Goal: Transaction & Acquisition: Purchase product/service

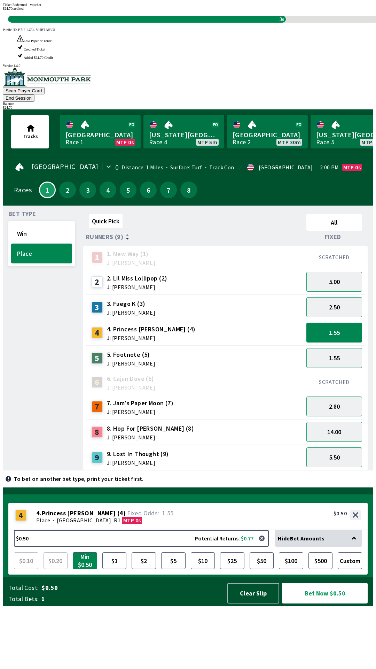
click at [259, 470] on div "Quick Pick All Runners (9) Fixed 1 1. New Way (1) J: [PERSON_NAME] SCRATCHED 2 …" at bounding box center [228, 340] width 290 height 259
click at [242, 470] on div "Quick Pick All Runners (9) Fixed 1 1. New Way (1) J: [PERSON_NAME] SCRATCHED 2 …" at bounding box center [228, 340] width 290 height 259
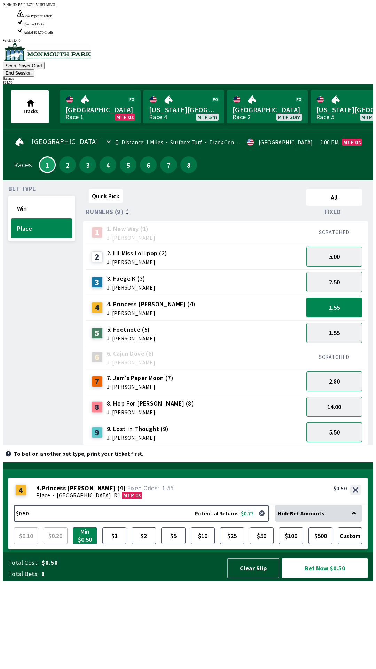
click at [354, 422] on button "5.50" at bounding box center [335, 432] width 56 height 20
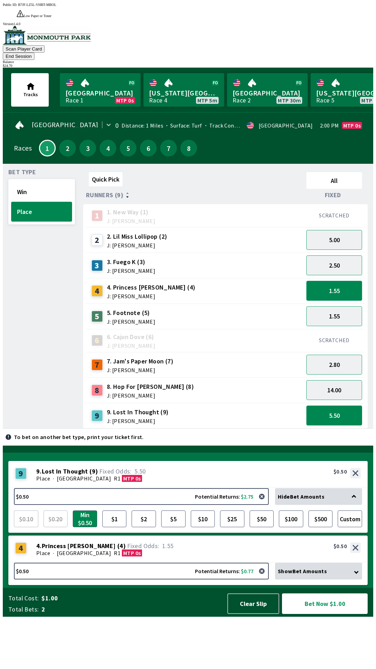
click at [336, 281] on button "1.55" at bounding box center [335, 291] width 56 height 20
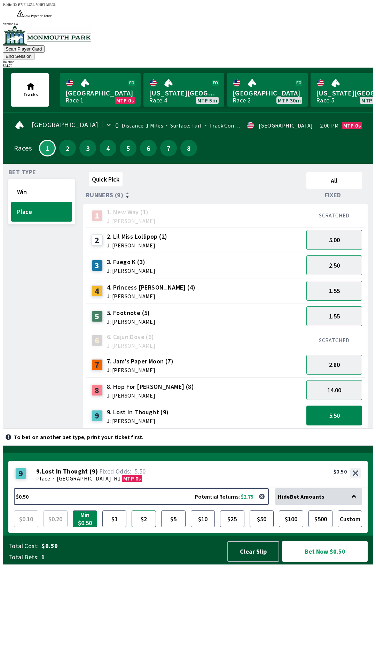
click at [148, 527] on button "$2" at bounding box center [144, 519] width 24 height 17
click at [321, 562] on button "Bet Now $2.00" at bounding box center [325, 551] width 86 height 21
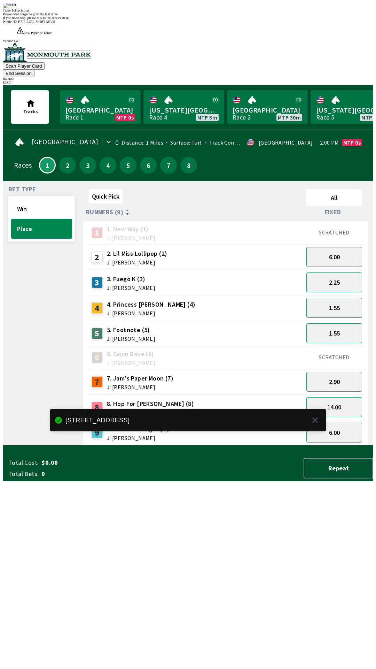
click at [278, 446] on div "Quick Pick All Runners (9) Fixed 1 1. New Way (1) J: [PERSON_NAME] SCRATCHED 2 …" at bounding box center [228, 315] width 290 height 259
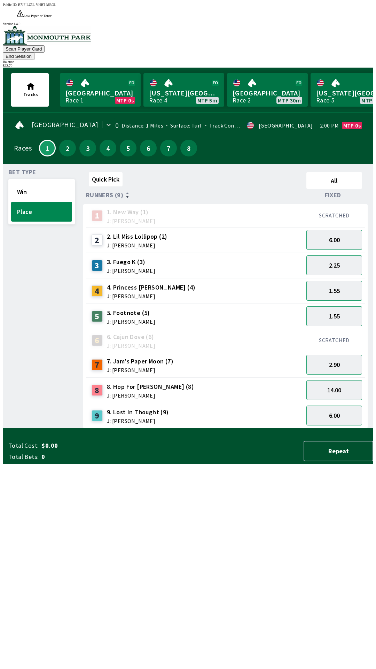
click at [34, 53] on button "End Session" at bounding box center [19, 56] width 32 height 7
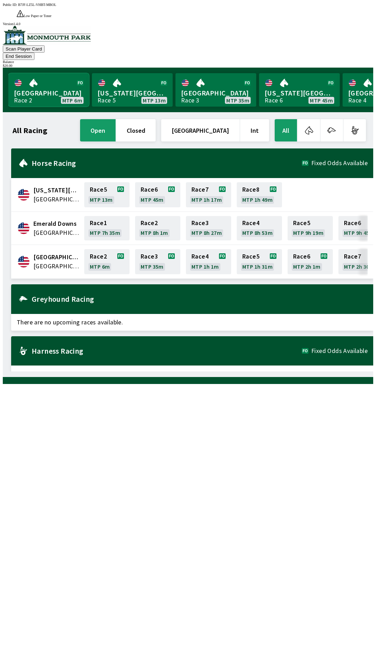
click at [38, 73] on link "[GEOGRAPHIC_DATA] Race 2 MTP 6m" at bounding box center [48, 89] width 81 height 33
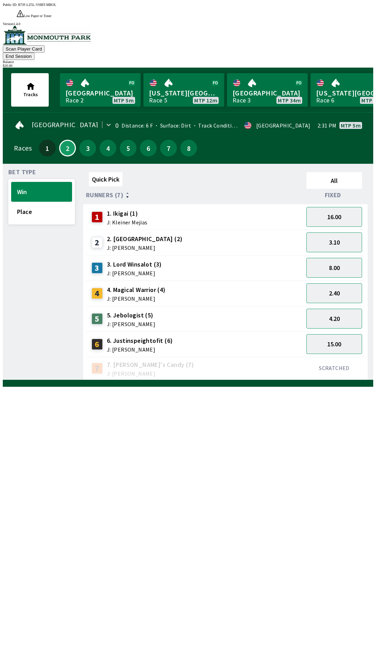
click at [195, 285] on div "4 4. Magical Warrior (4) J: [PERSON_NAME]" at bounding box center [195, 293] width 212 height 17
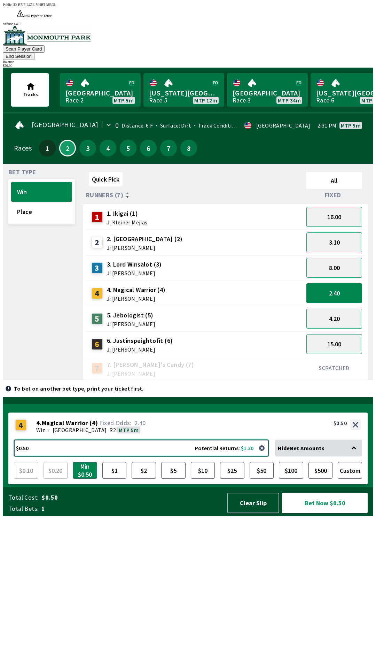
click at [27, 456] on button "$0.50 Potential Returns: $1.20" at bounding box center [141, 448] width 255 height 17
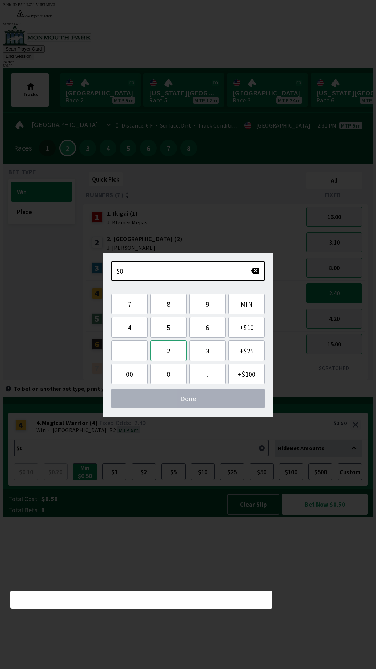
click at [174, 346] on button "2" at bounding box center [169, 350] width 36 height 21
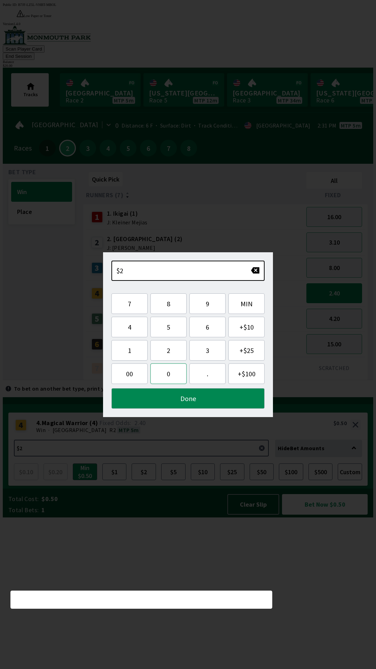
click at [172, 375] on button "0" at bounding box center [169, 373] width 36 height 21
click at [210, 374] on button "." at bounding box center [208, 373] width 36 height 21
click at [129, 375] on span "00" at bounding box center [129, 373] width 25 height 9
click at [210, 397] on button "Done" at bounding box center [188, 398] width 153 height 21
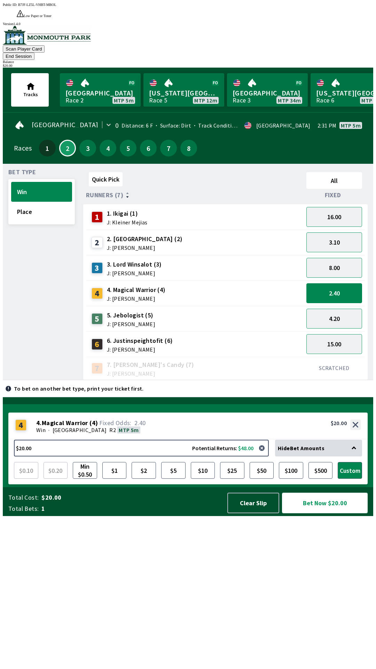
click at [332, 513] on button "Bet Now $20.00" at bounding box center [325, 503] width 86 height 21
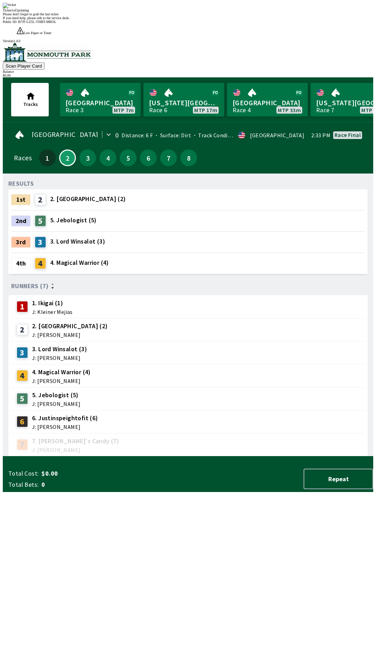
click at [179, 16] on div "Please don't forget to grab the last ticket" at bounding box center [188, 14] width 371 height 4
click at [199, 20] on div "Ticket 1 of 1 printing Please don't forget to grab the last ticket If you need …" at bounding box center [188, 11] width 371 height 17
click at [209, 20] on div "Ticket 1 of 1 printing Please don't forget to grab the last ticket If you need …" at bounding box center [188, 11] width 371 height 17
click at [213, 20] on div "Ticket 1 of 1 printing Please don't forget to grab the last ticket If you need …" at bounding box center [188, 11] width 371 height 17
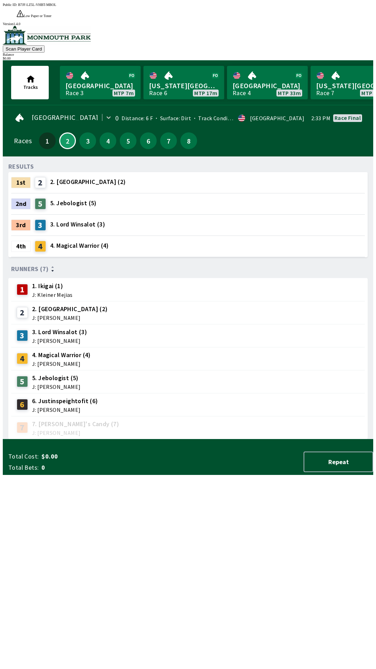
click at [106, 461] on span "$0.00" at bounding box center [96, 456] width 110 height 8
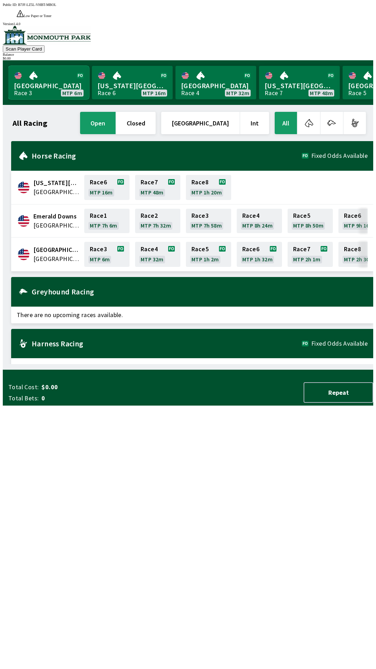
click at [48, 70] on link "[GEOGRAPHIC_DATA] Race 3 MTP 6m" at bounding box center [48, 82] width 81 height 33
